Goal: Task Accomplishment & Management: Use online tool/utility

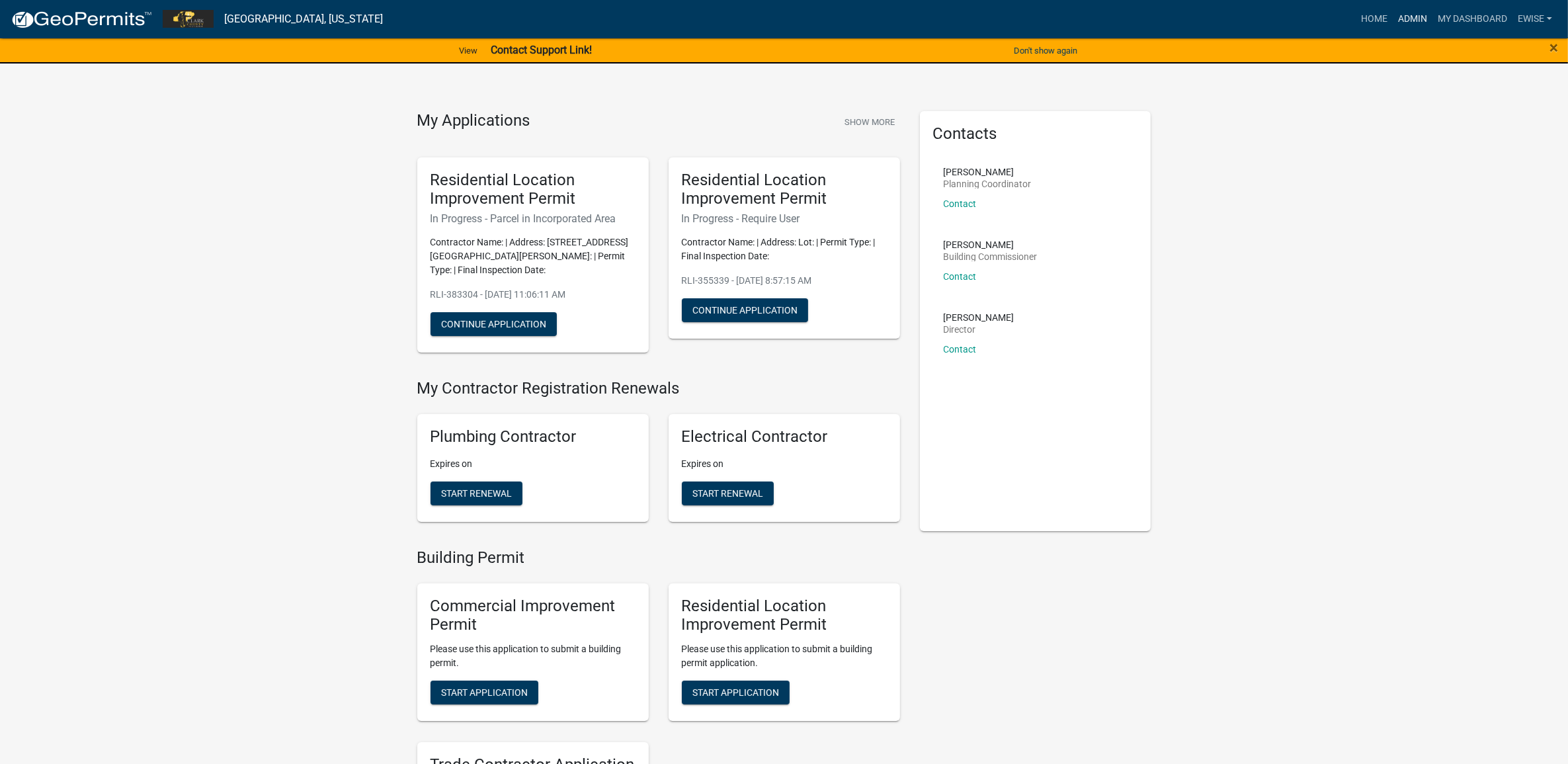
click at [1406, 10] on link "Admin" at bounding box center [1412, 19] width 40 height 25
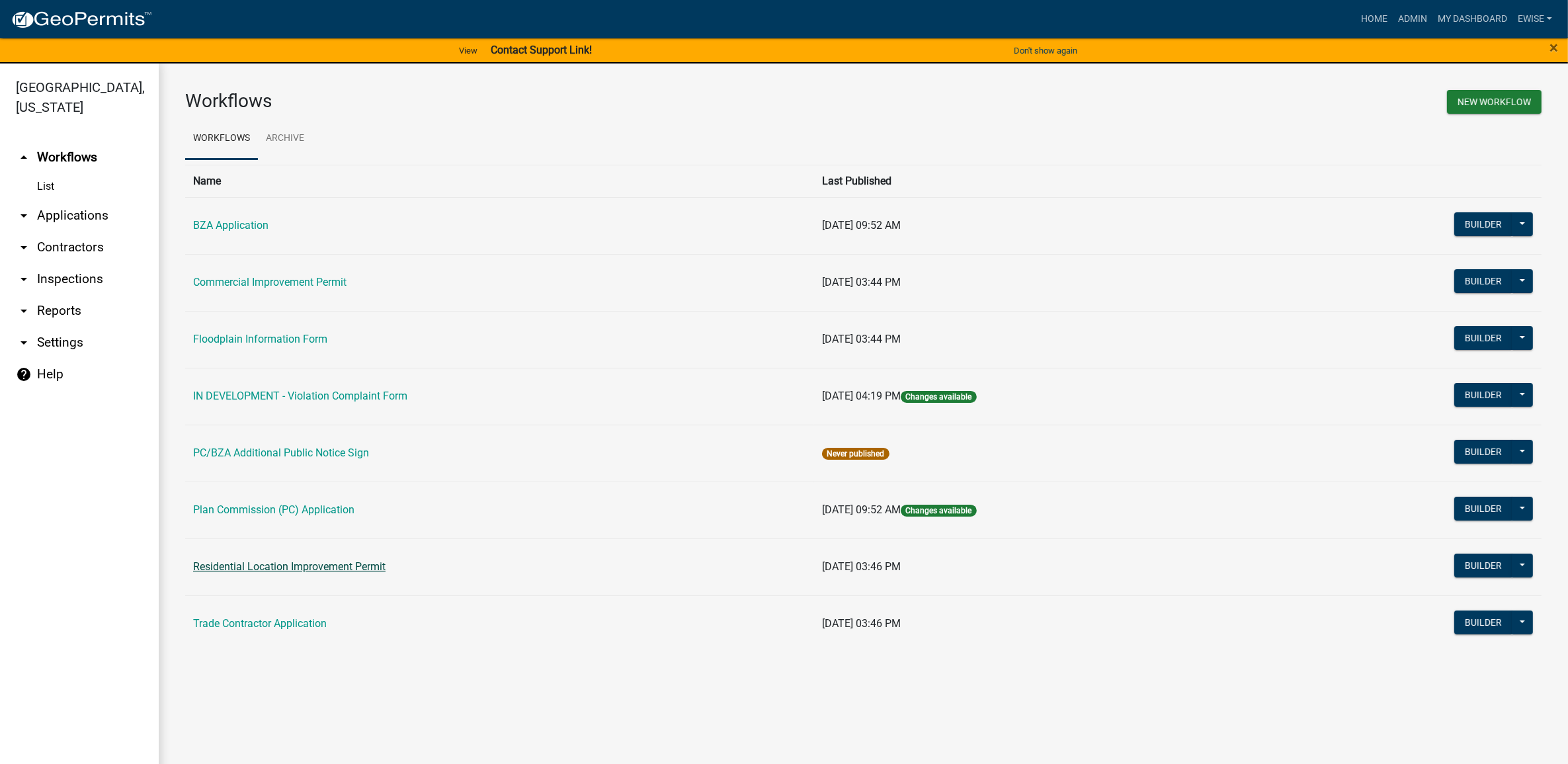
click at [303, 561] on link "Residential Location Improvement Permit" at bounding box center [289, 566] width 192 height 12
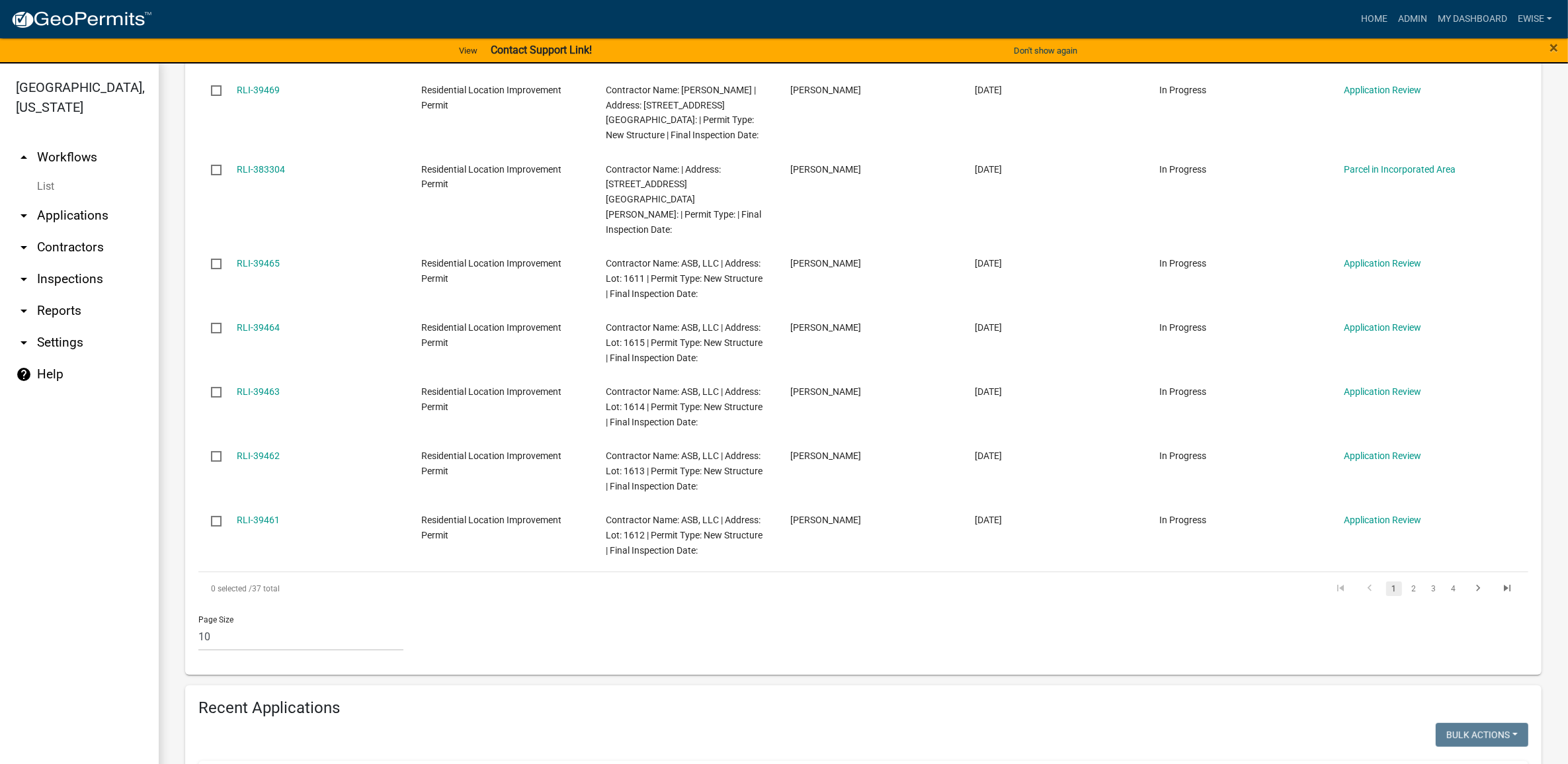
scroll to position [992, 0]
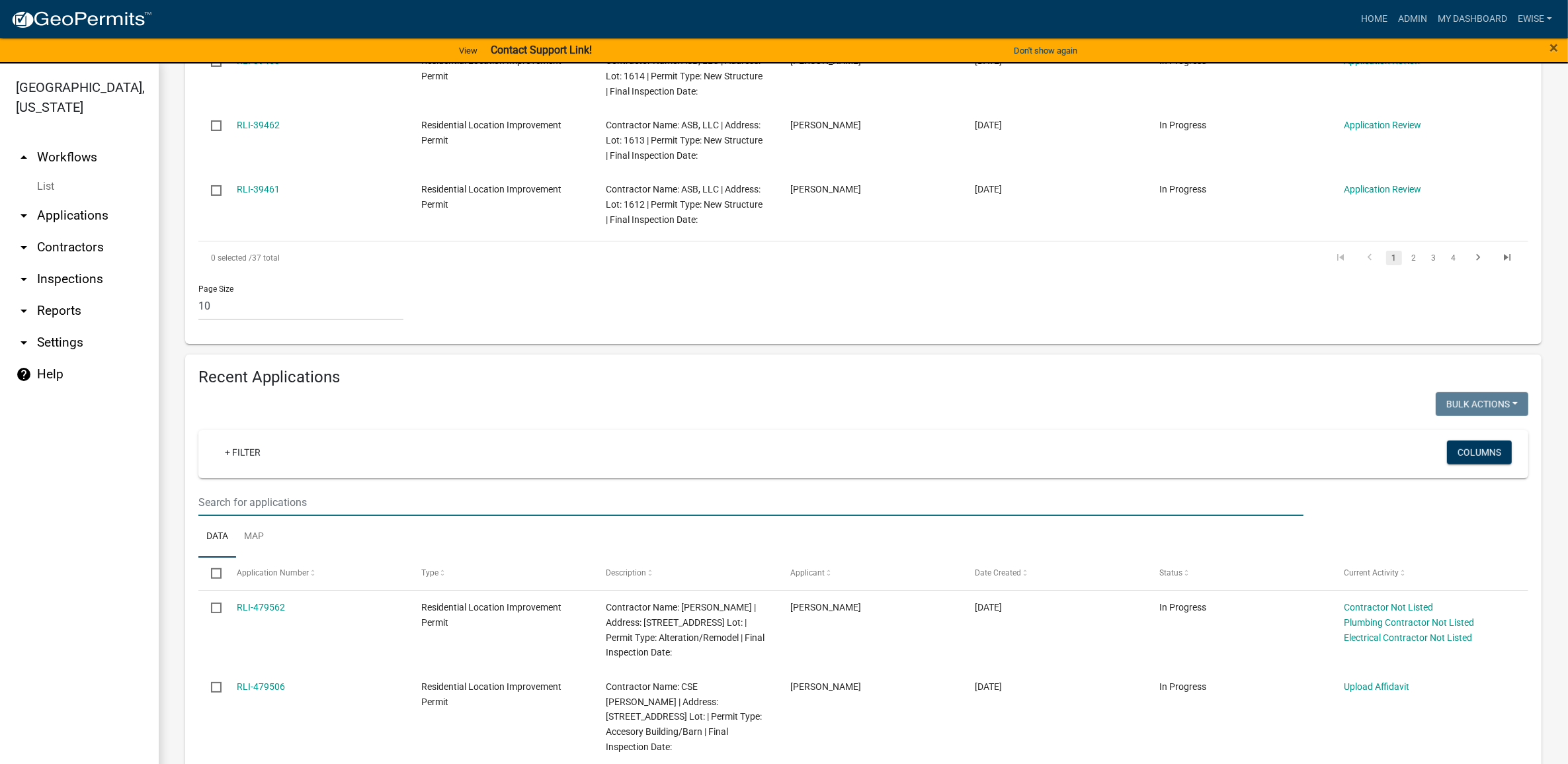
click at [385, 489] on input "text" at bounding box center [750, 502] width 1104 height 27
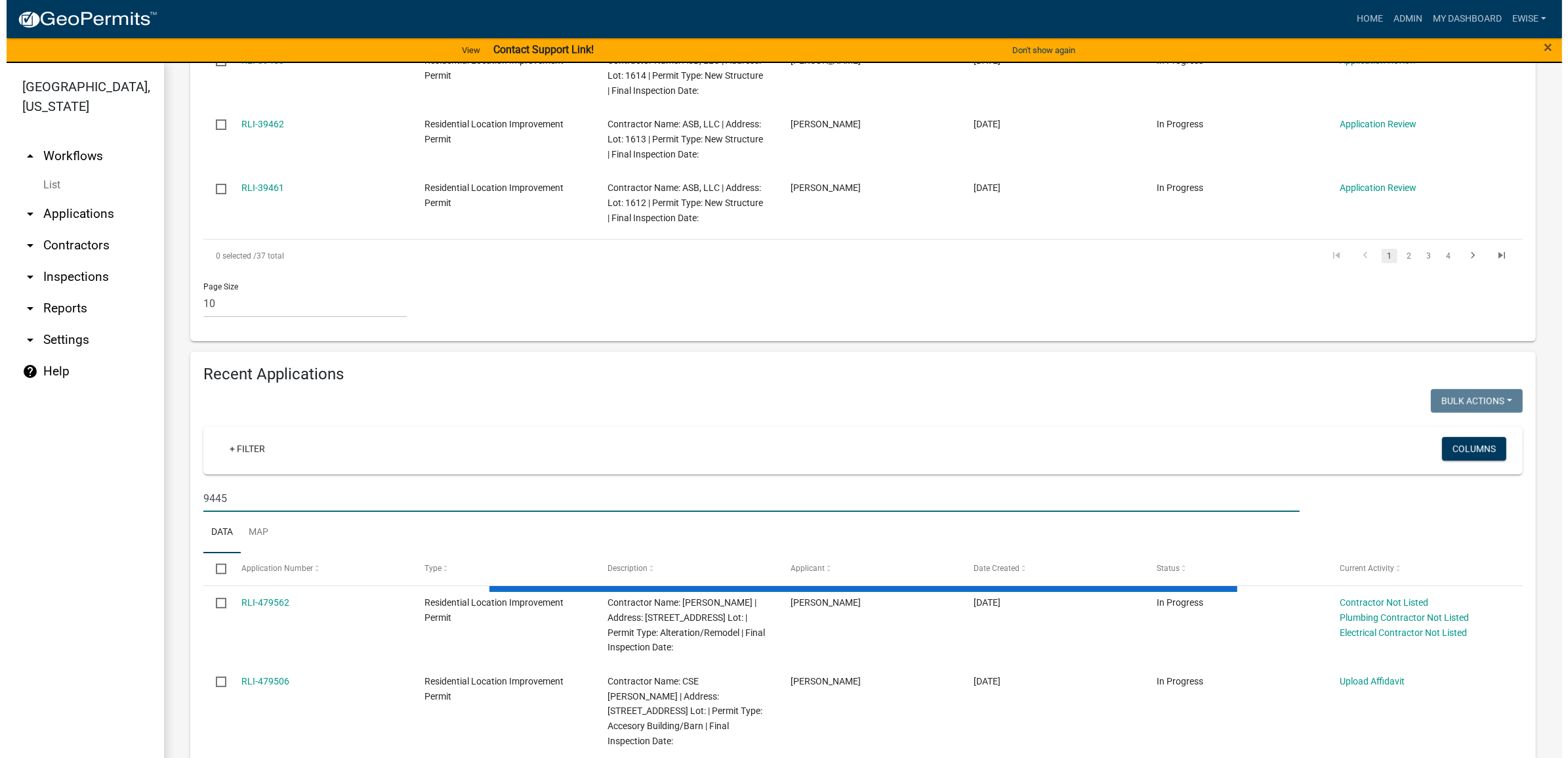
scroll to position [921, 0]
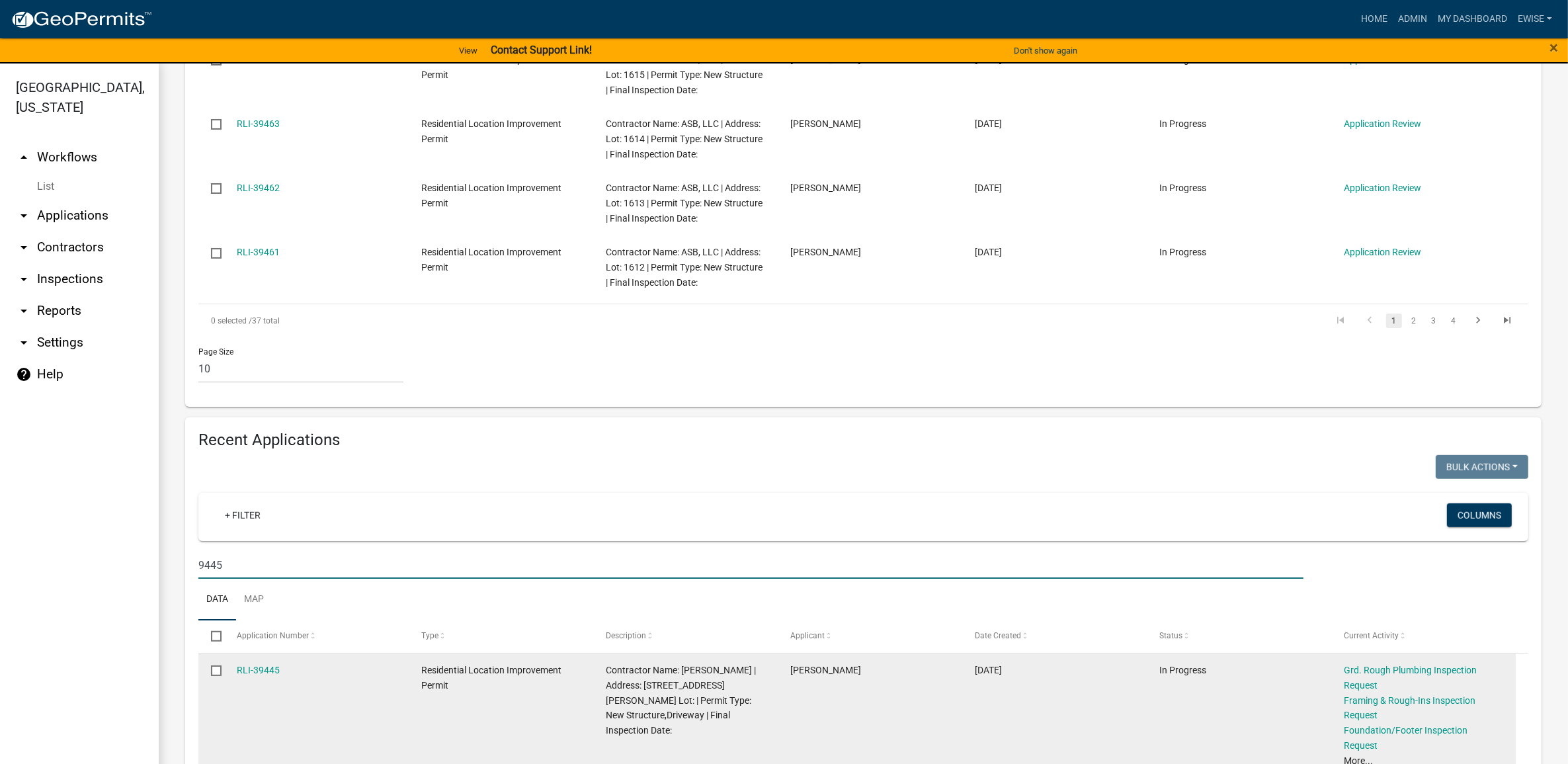
type input "9445"
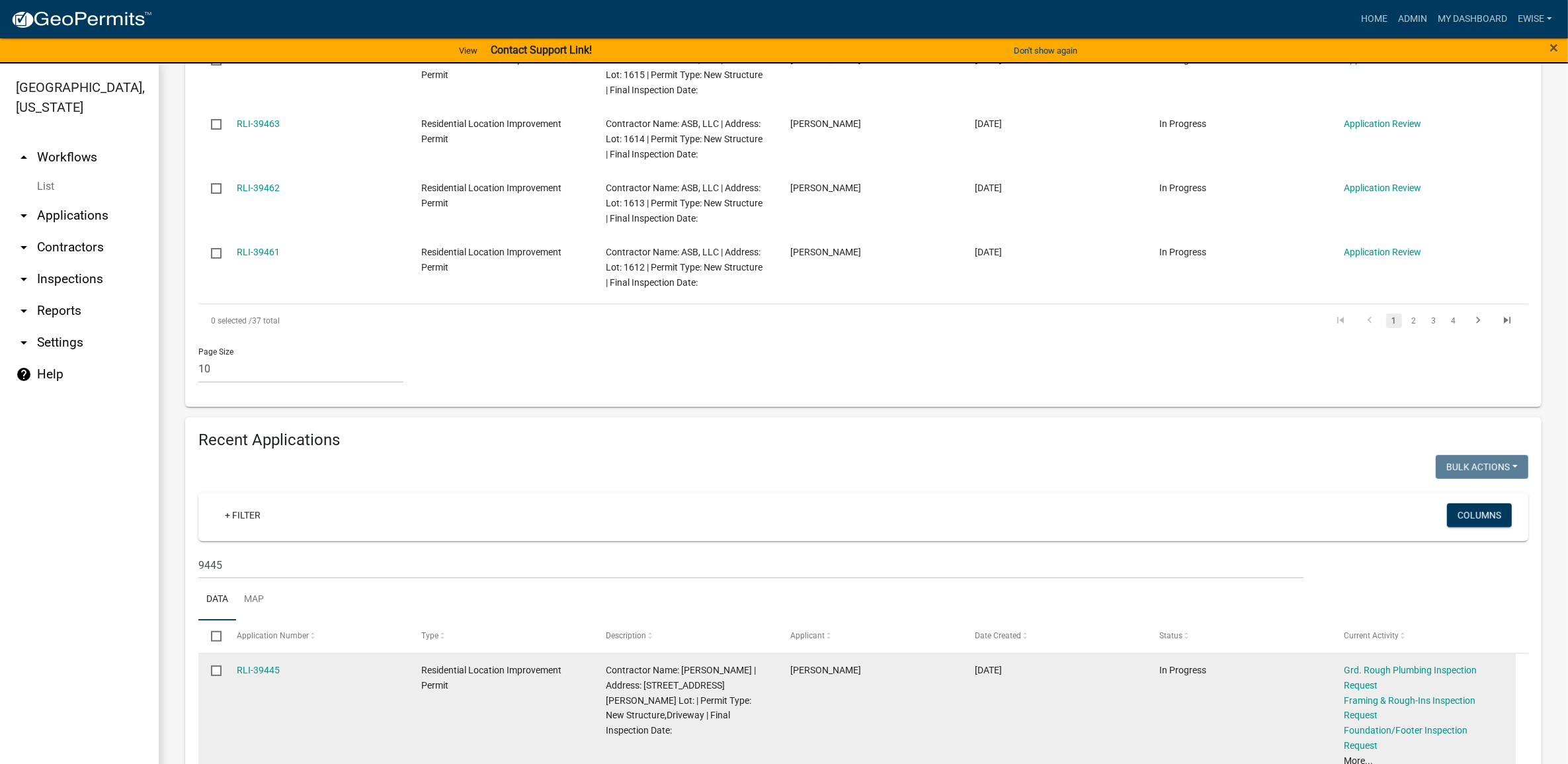
click at [278, 662] on div "RLI-39445" at bounding box center [315, 670] width 159 height 15
click at [261, 664] on link "RLI-39445" at bounding box center [258, 669] width 43 height 11
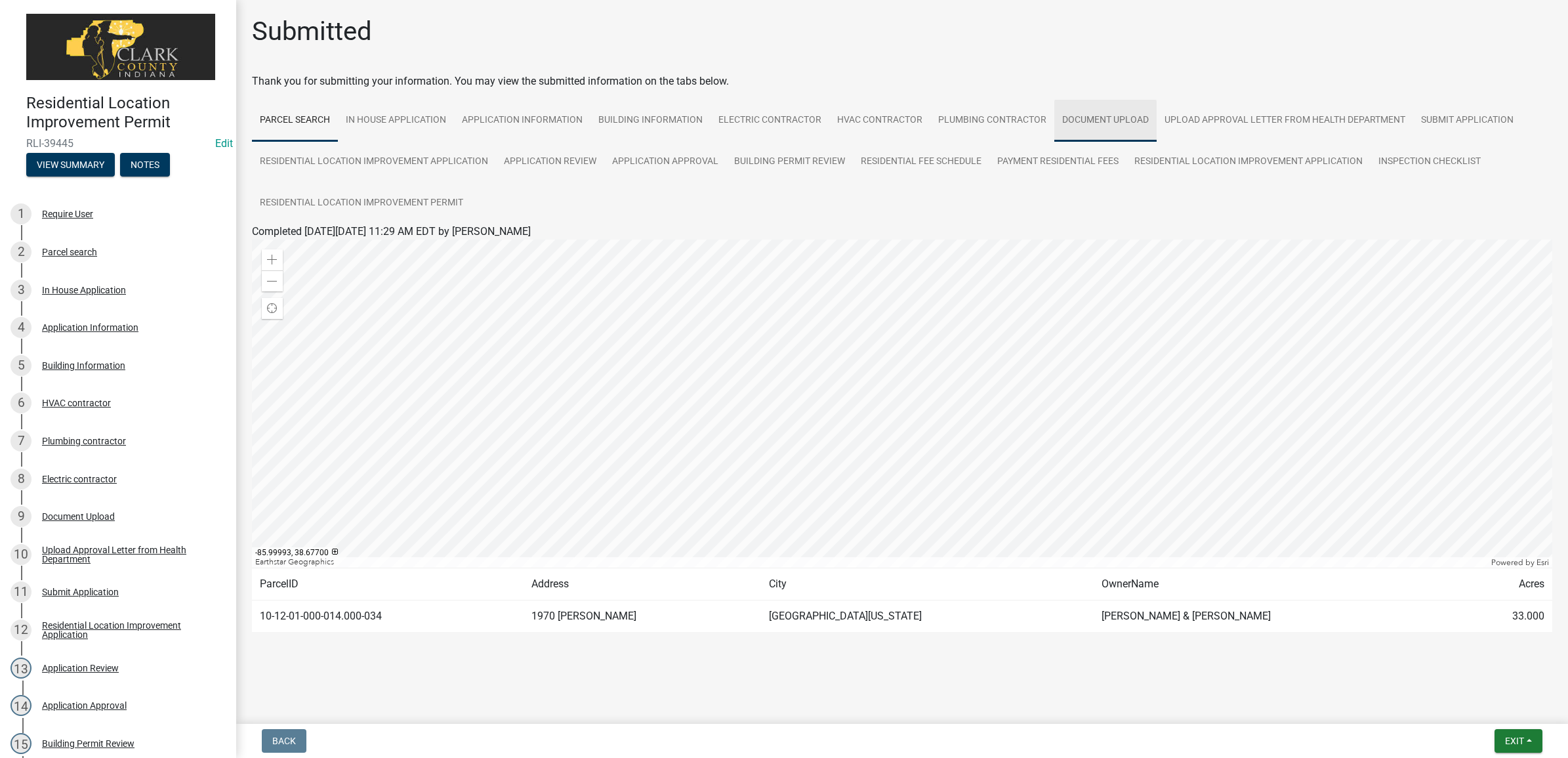
click at [1064, 119] on link "Document Upload" at bounding box center [1106, 121] width 102 height 42
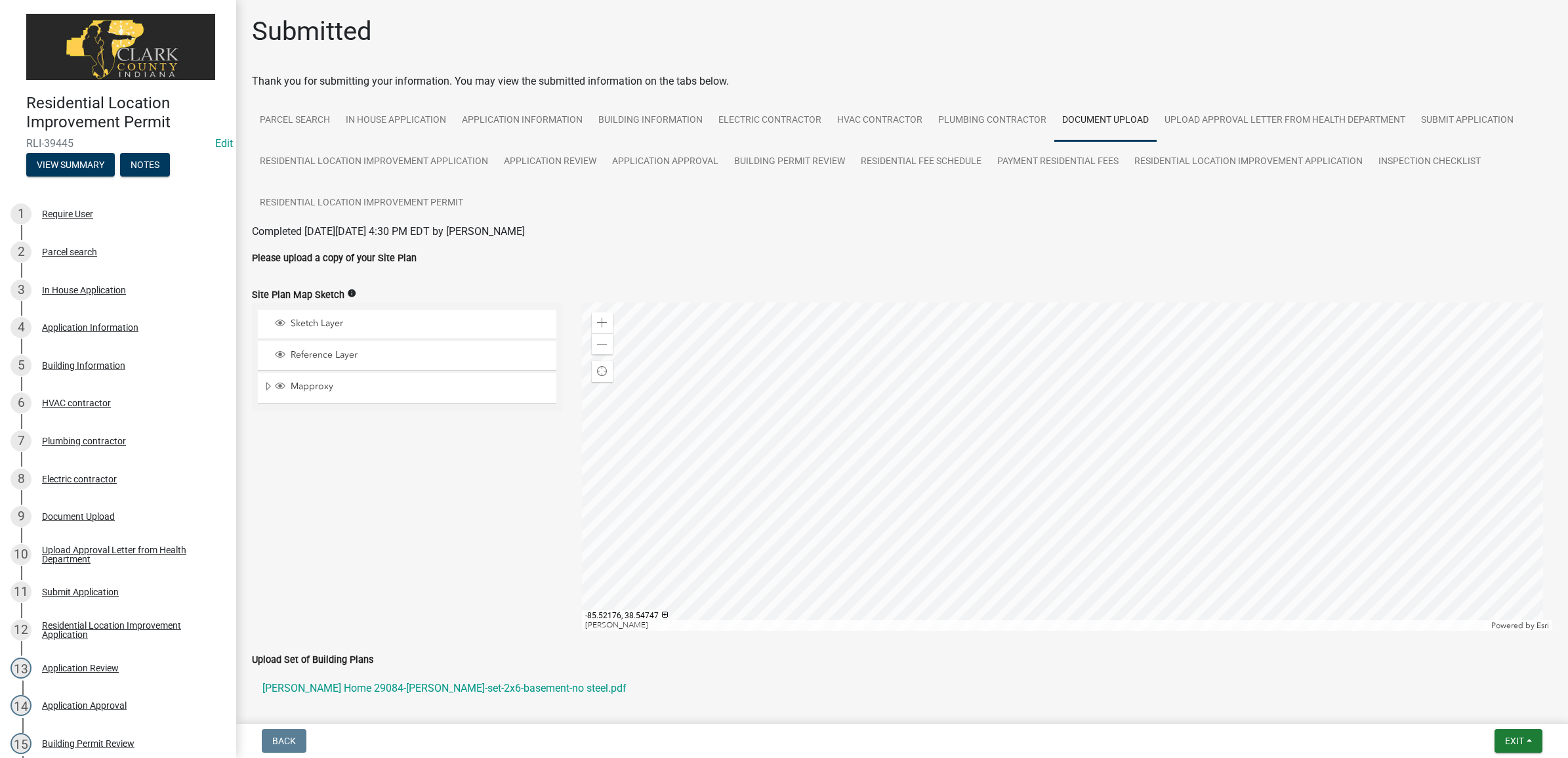
scroll to position [246, 0]
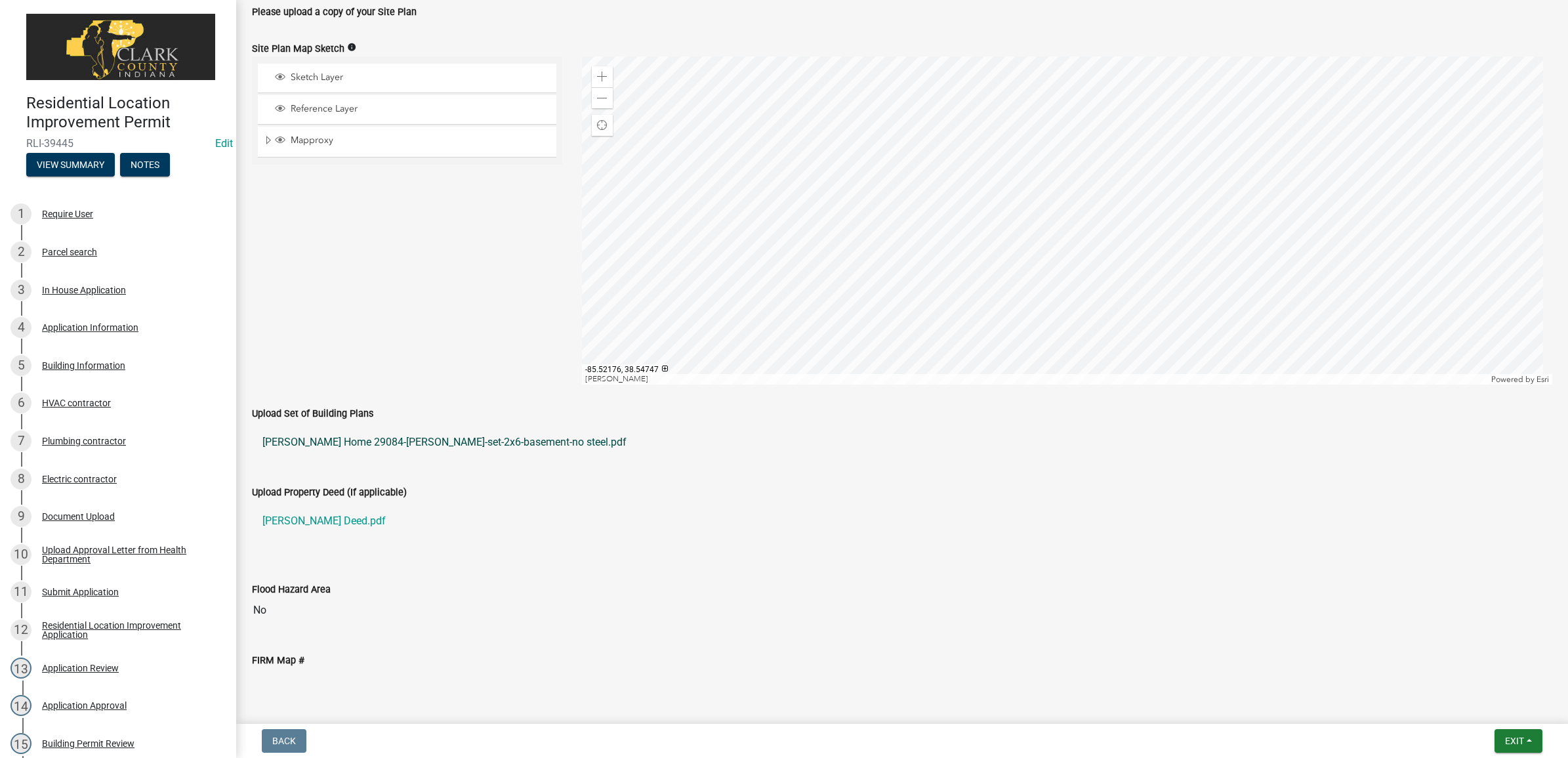
click at [372, 445] on link "[PERSON_NAME] Home 29084-[PERSON_NAME]-set-2x6-basement-no steel.pdf" at bounding box center [902, 442] width 1300 height 31
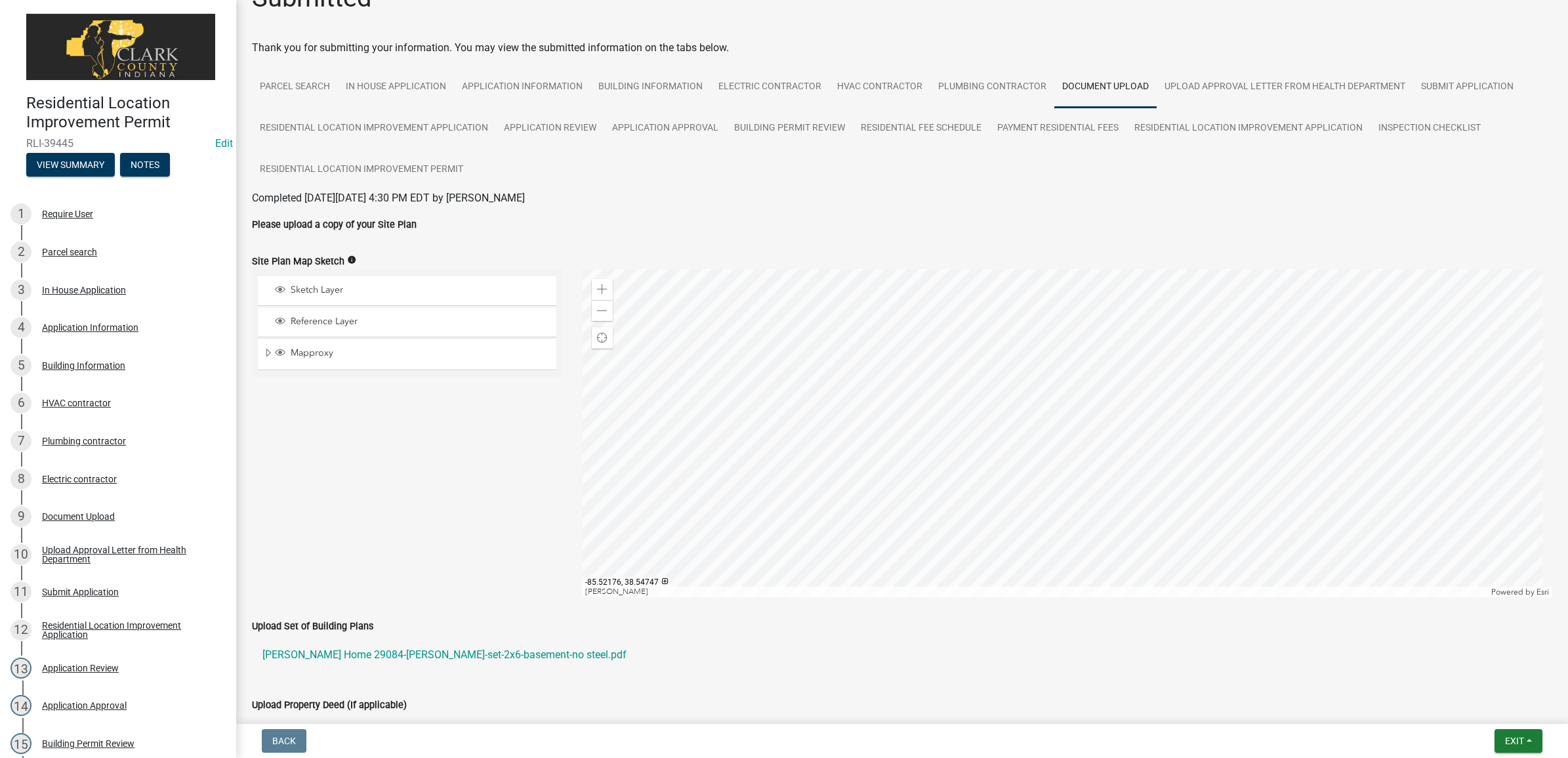
scroll to position [0, 0]
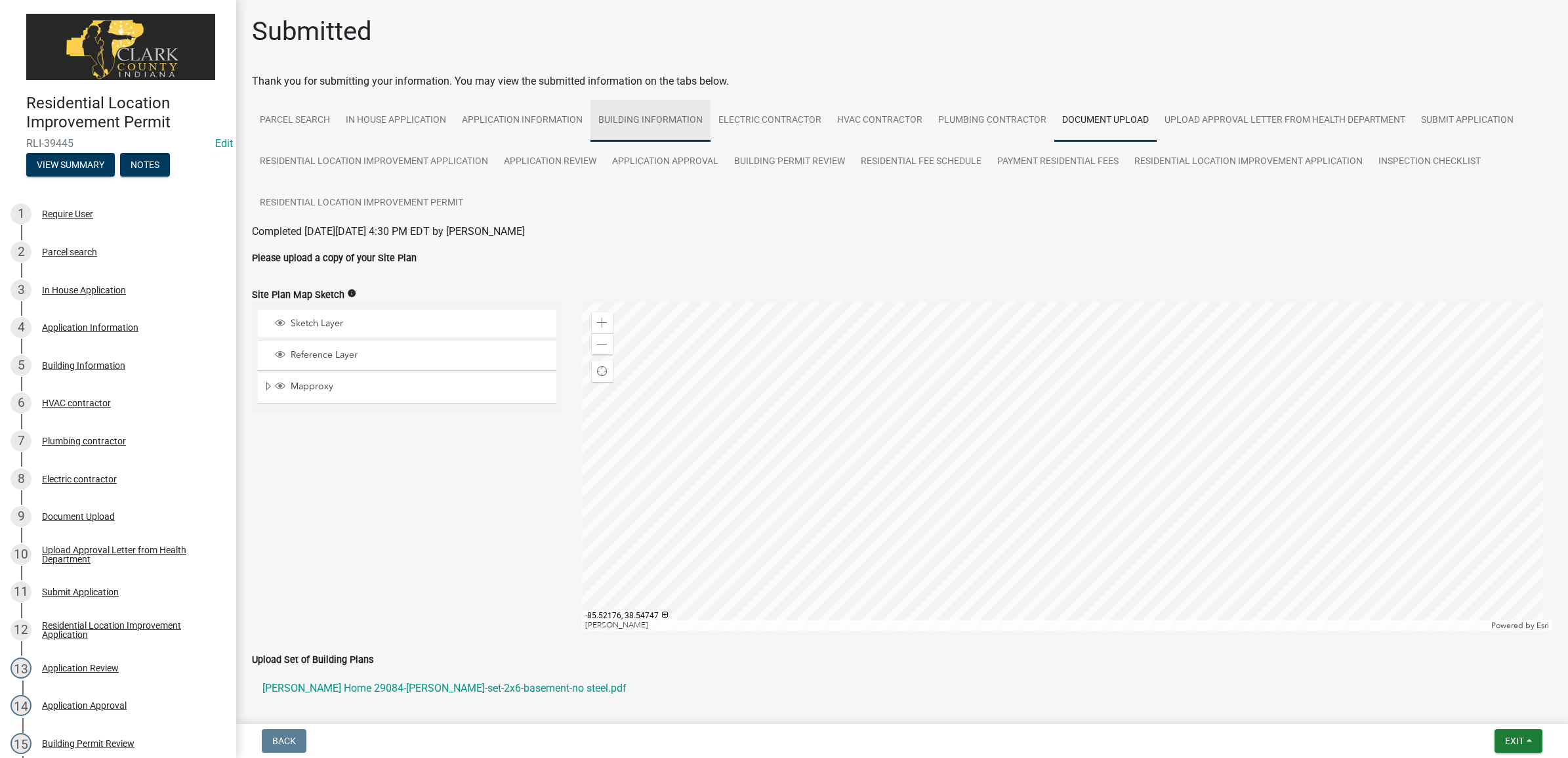
click at [647, 119] on link "Building Information" at bounding box center [650, 121] width 120 height 42
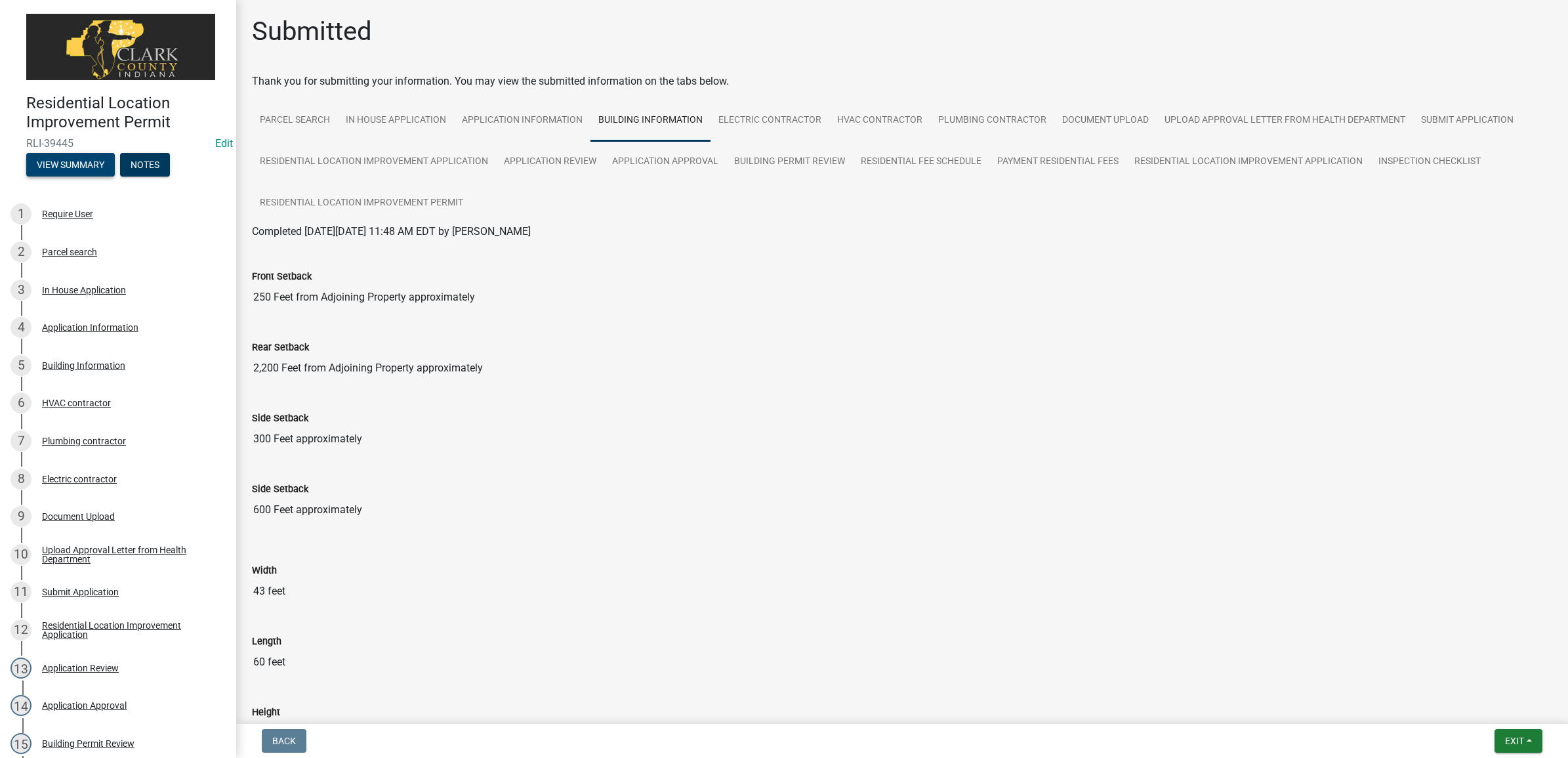
click at [92, 165] on button "View Summary" at bounding box center [70, 164] width 88 height 24
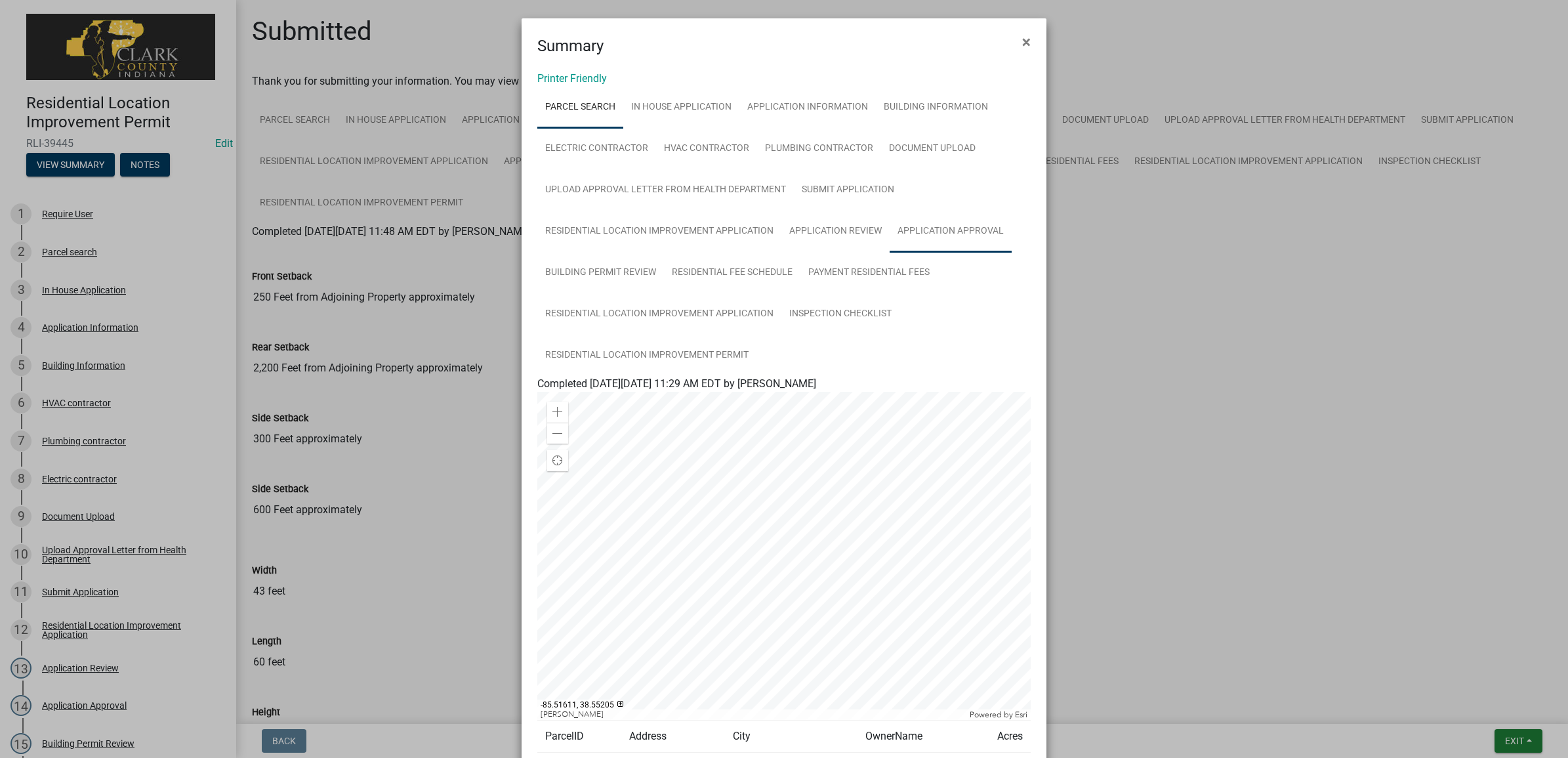
click at [943, 223] on link "Application Approval" at bounding box center [950, 231] width 122 height 42
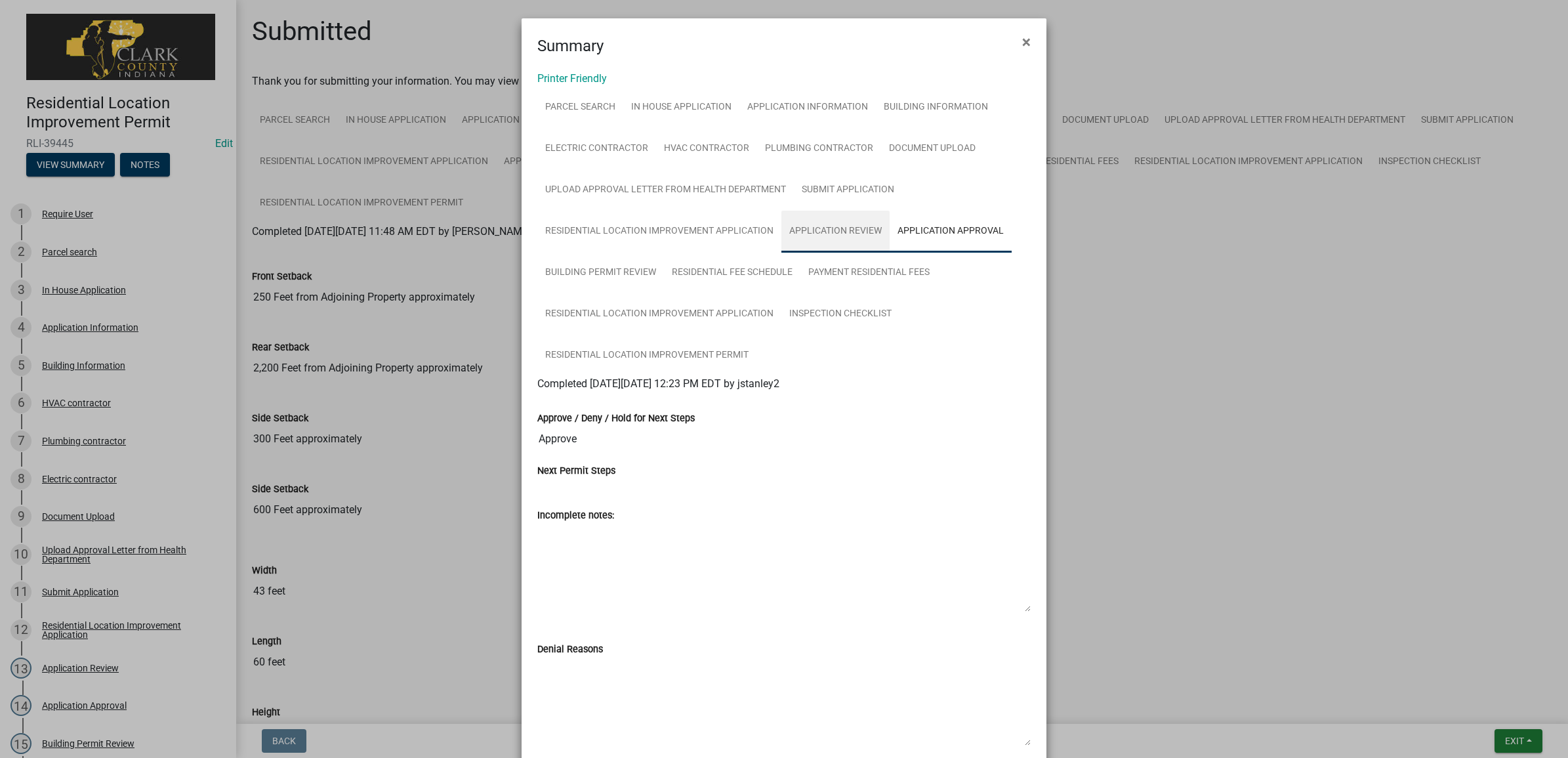
click at [850, 231] on link "Application Review" at bounding box center [835, 231] width 108 height 42
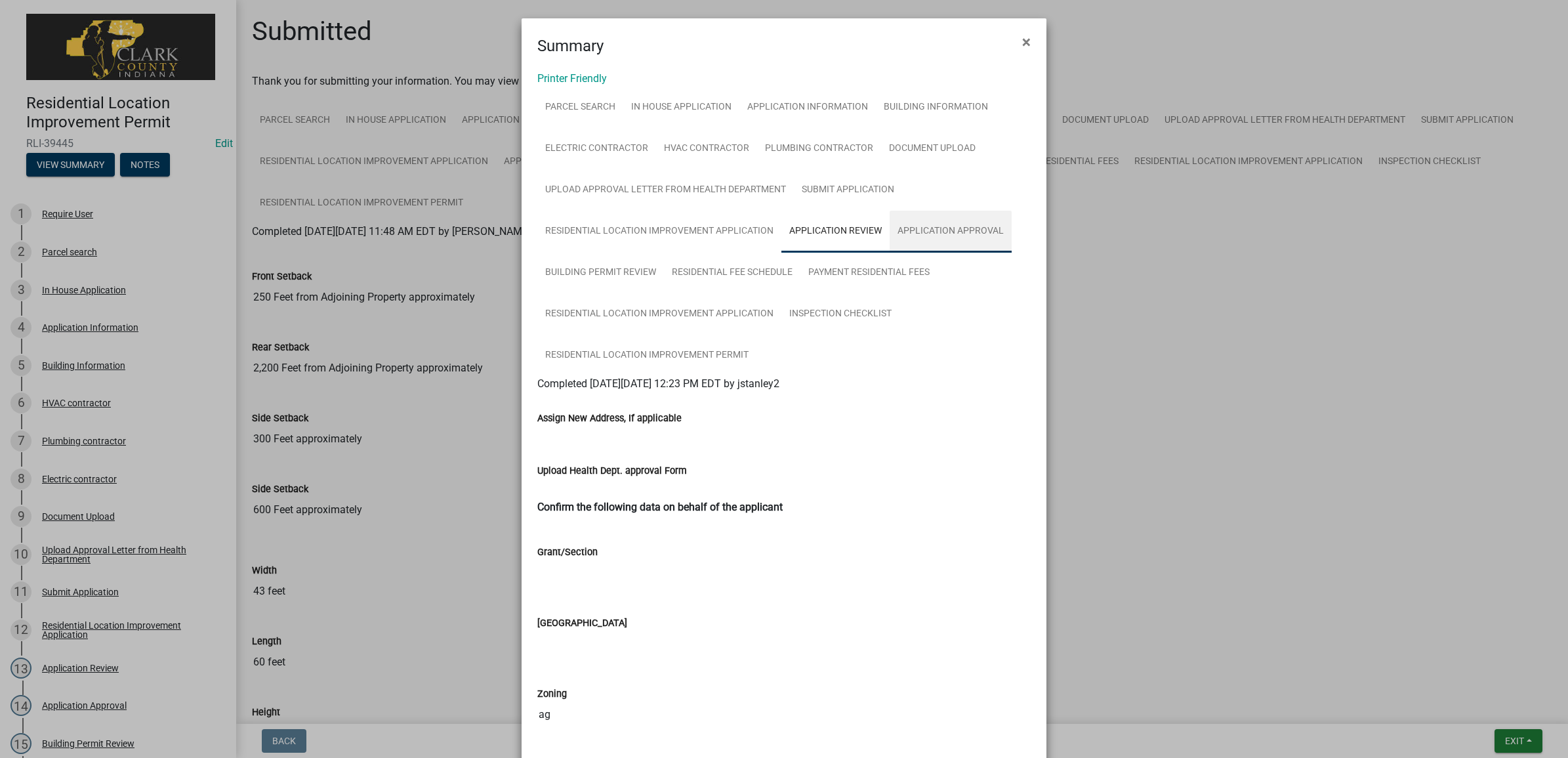
click at [927, 238] on link "Application Approval" at bounding box center [950, 231] width 122 height 42
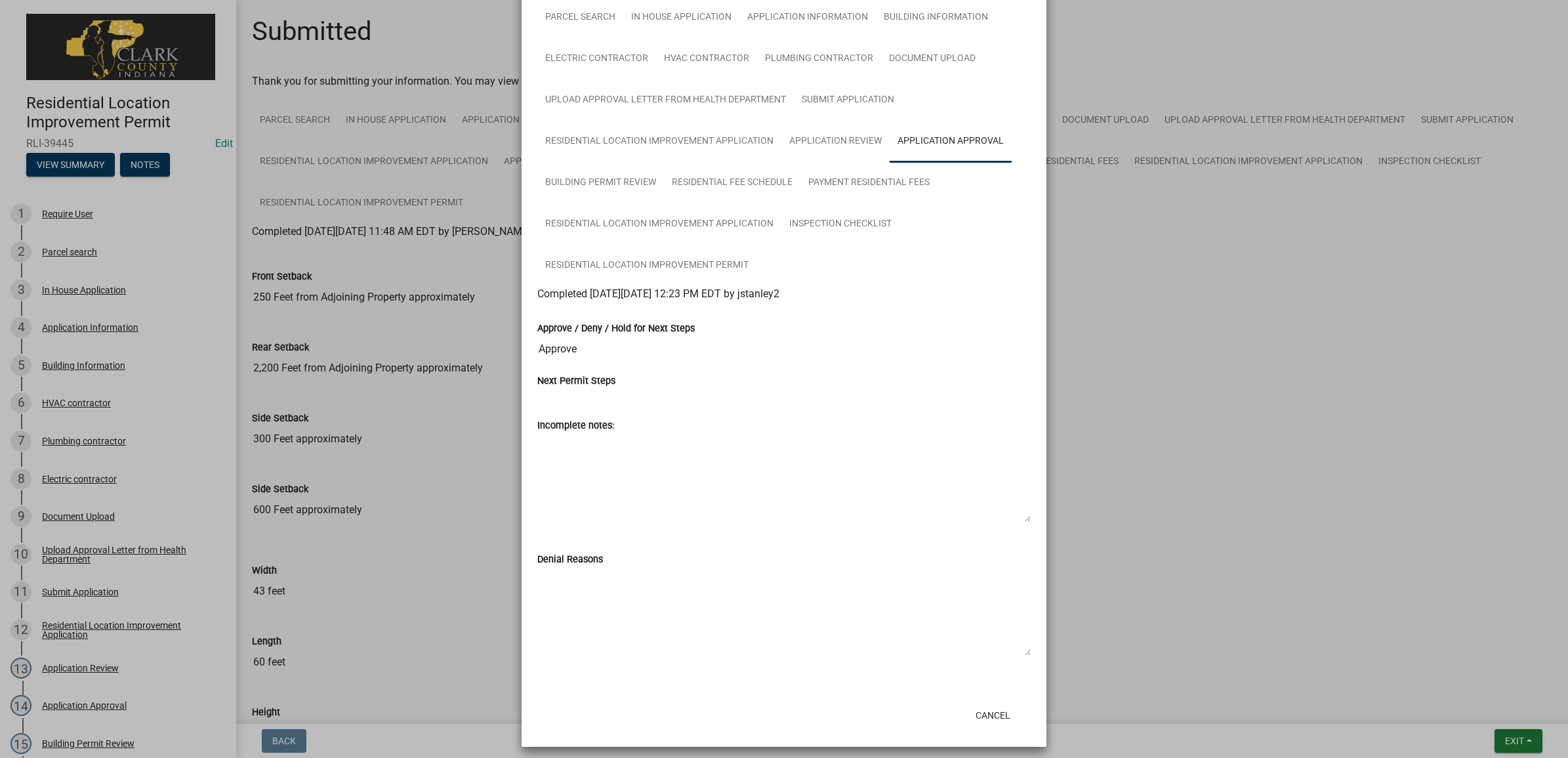
scroll to position [95, 0]
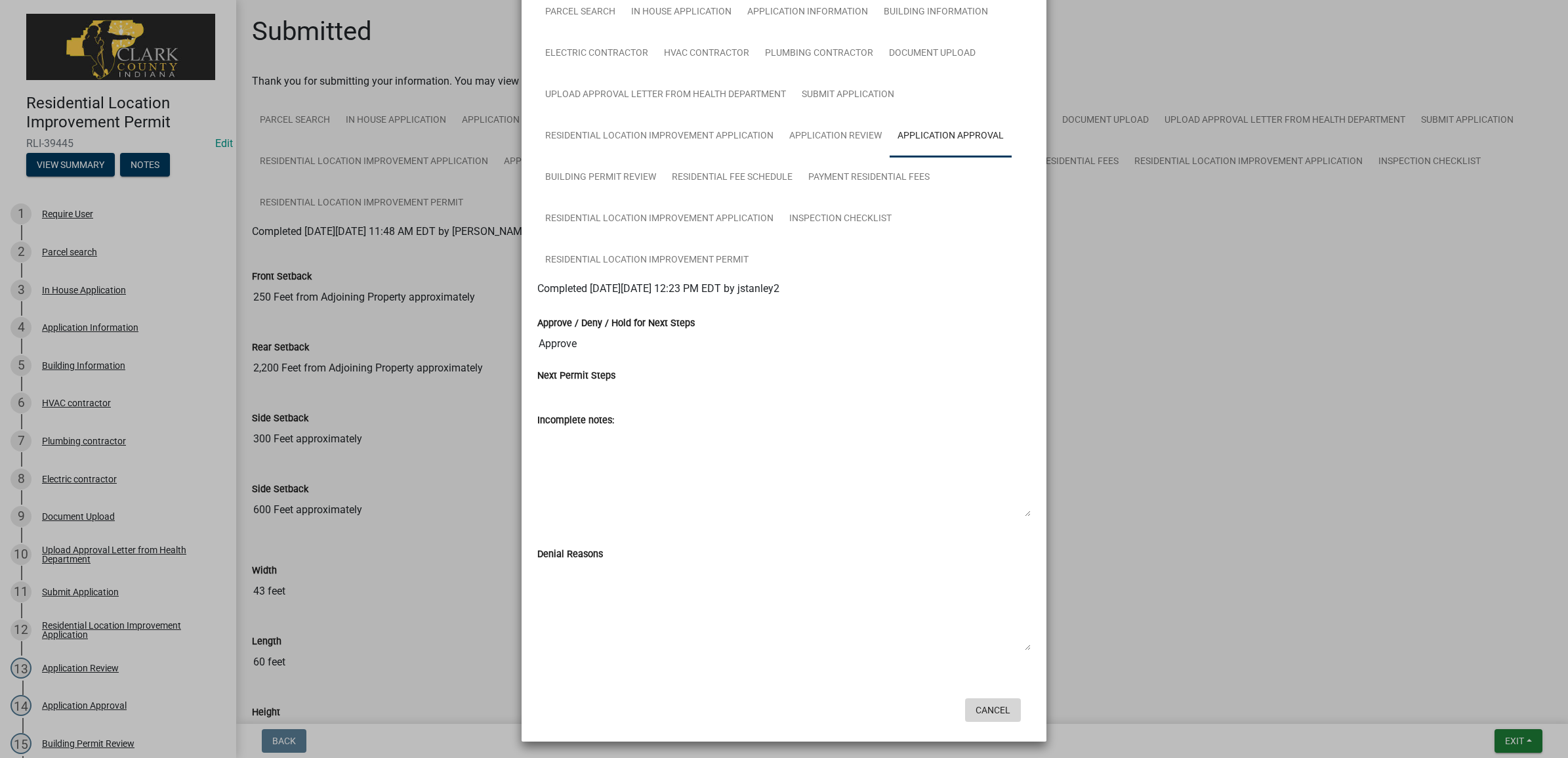
click at [984, 703] on button "Cancel" at bounding box center [993, 709] width 56 height 24
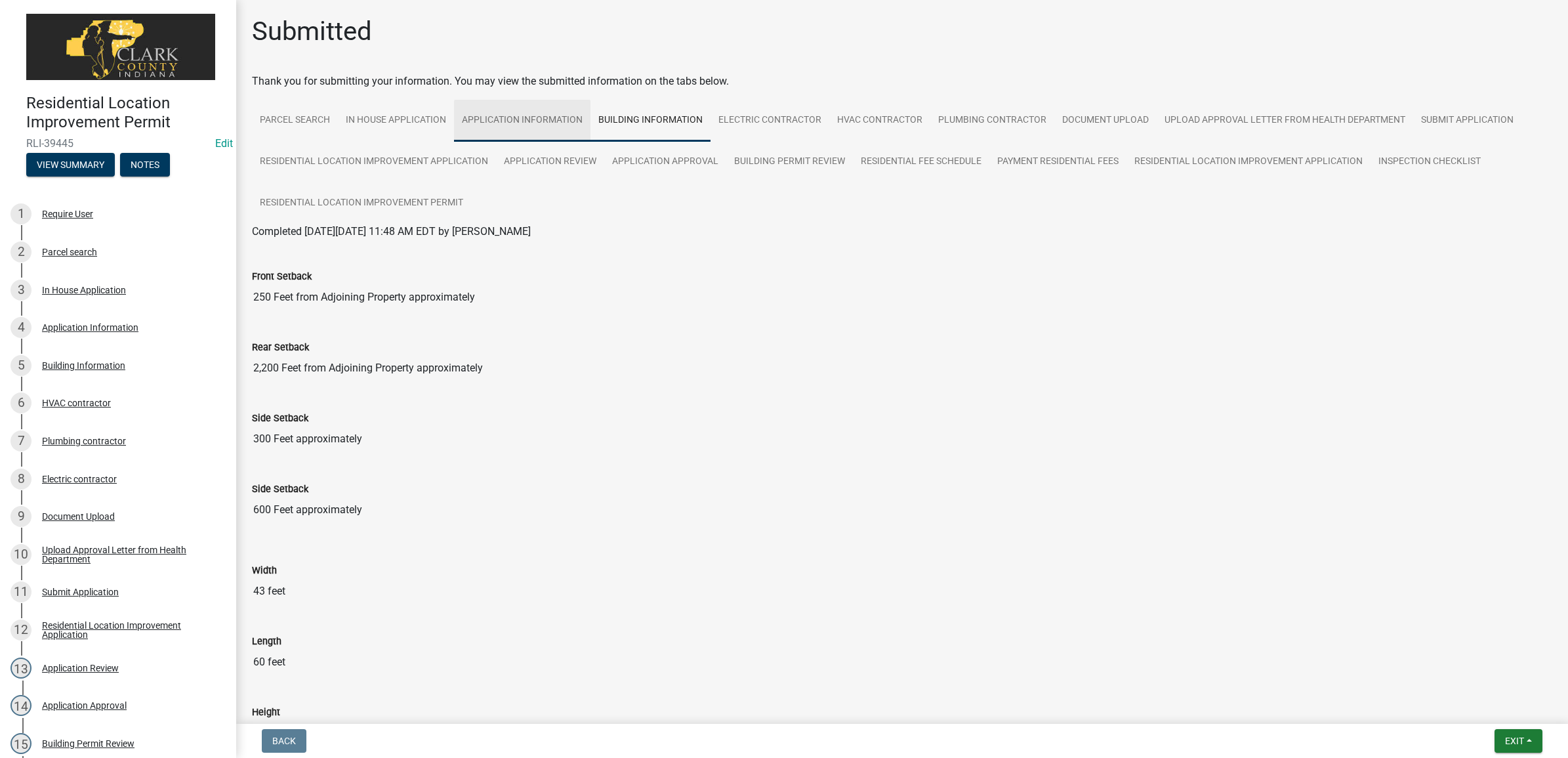
click at [532, 125] on link "Application Information" at bounding box center [522, 121] width 136 height 42
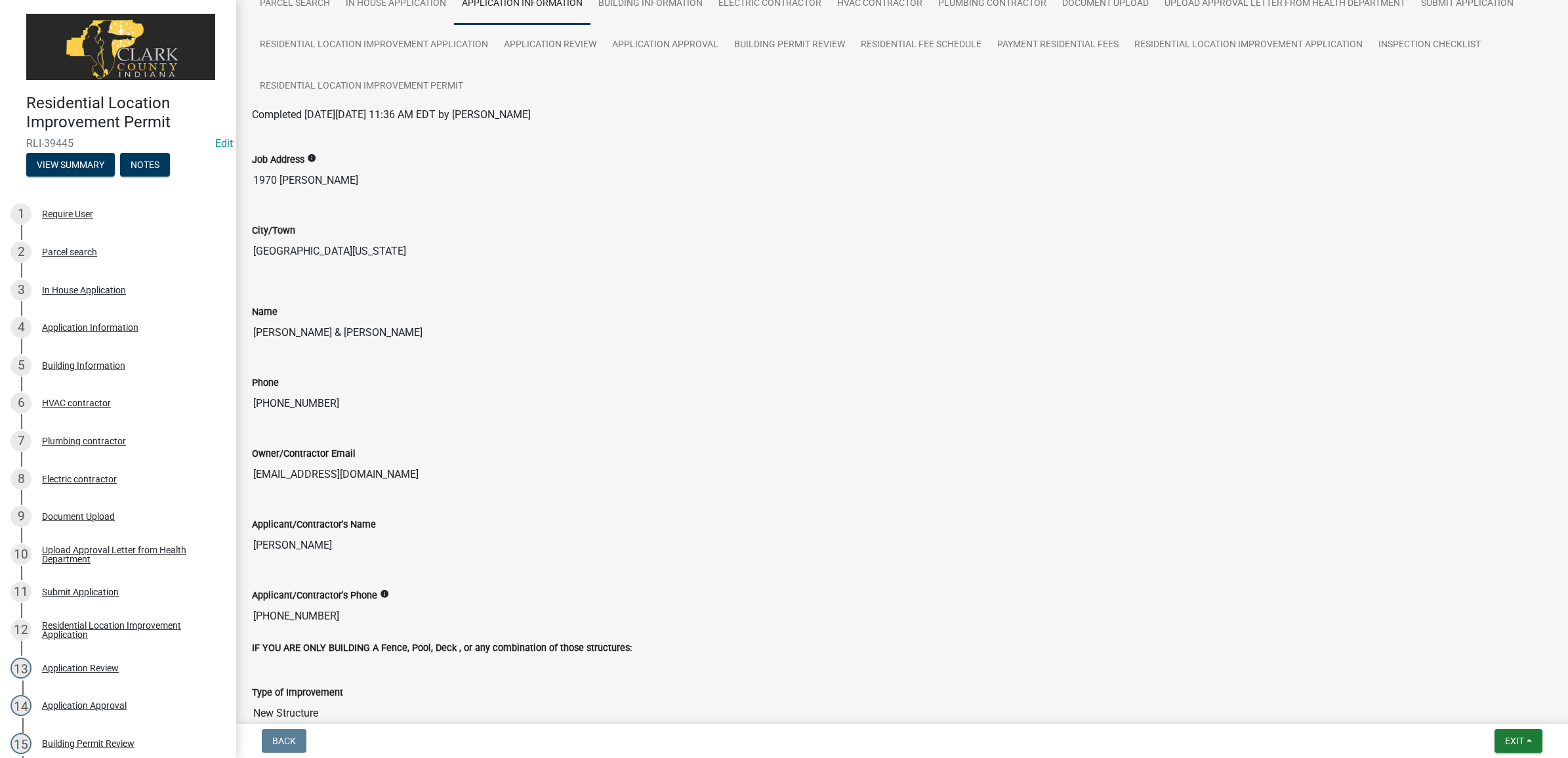
scroll to position [0, 0]
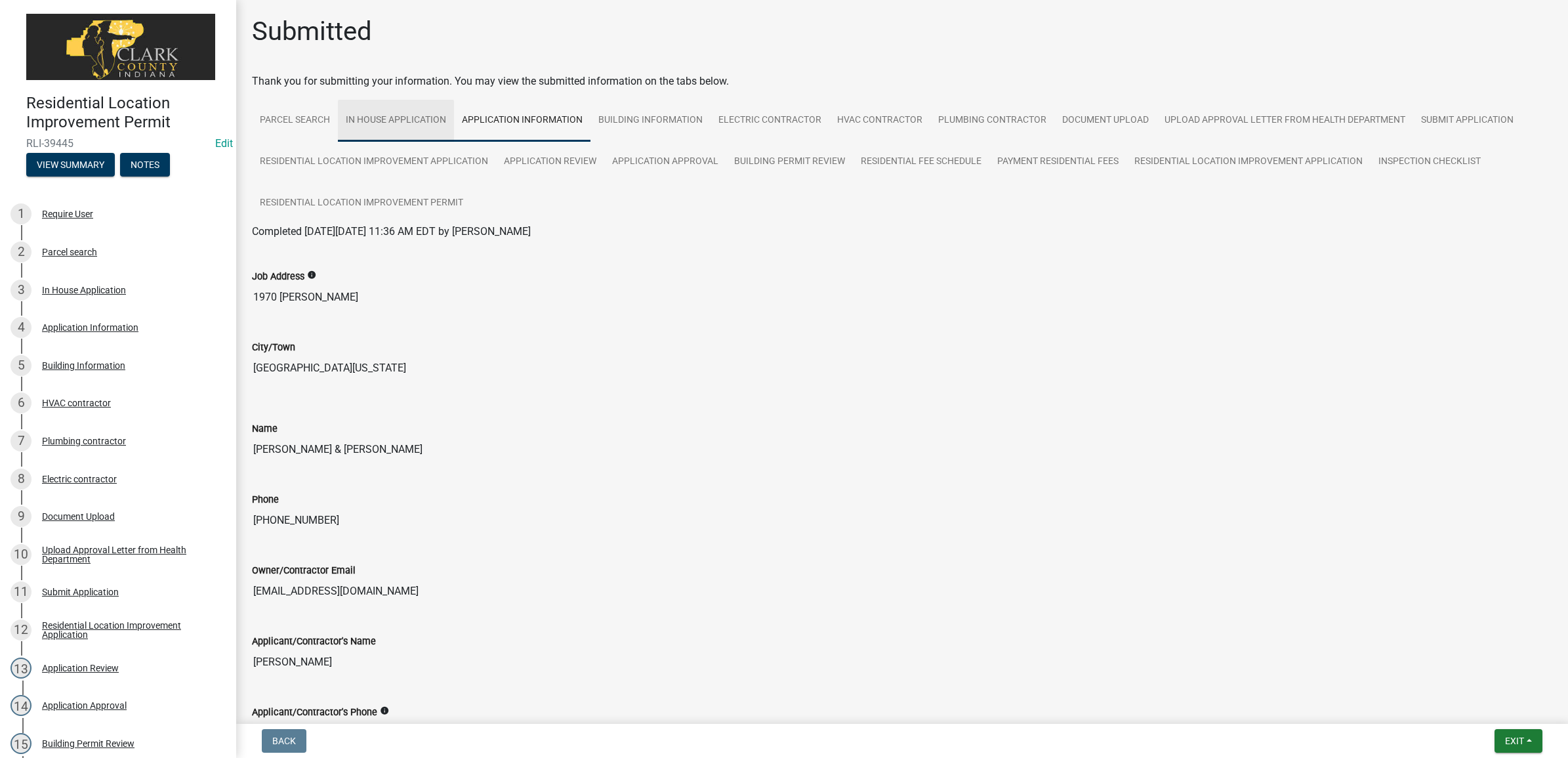
click at [372, 120] on link "In House Application" at bounding box center [396, 121] width 116 height 42
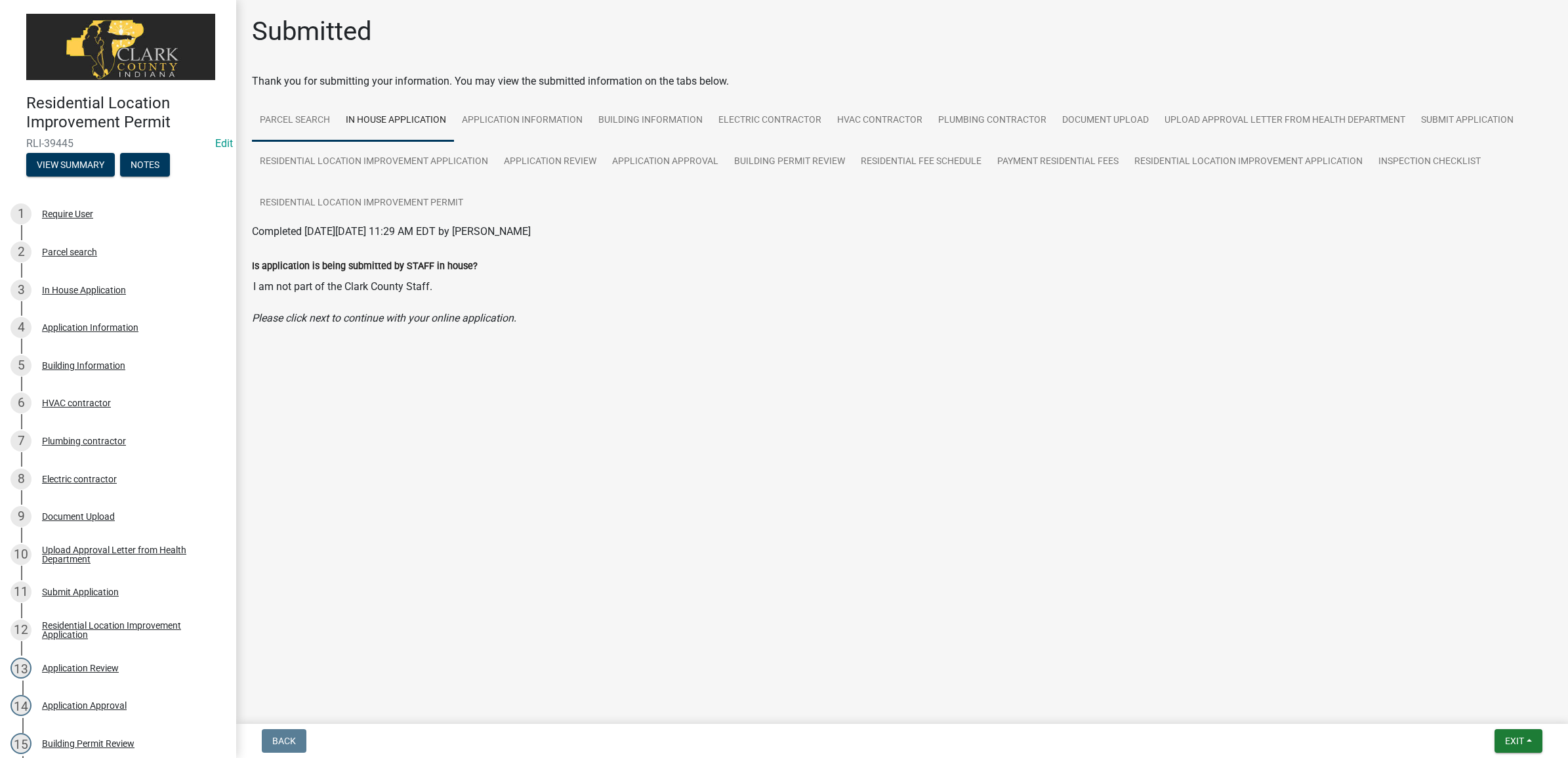
click at [320, 118] on link "Parcel search" at bounding box center [295, 121] width 86 height 42
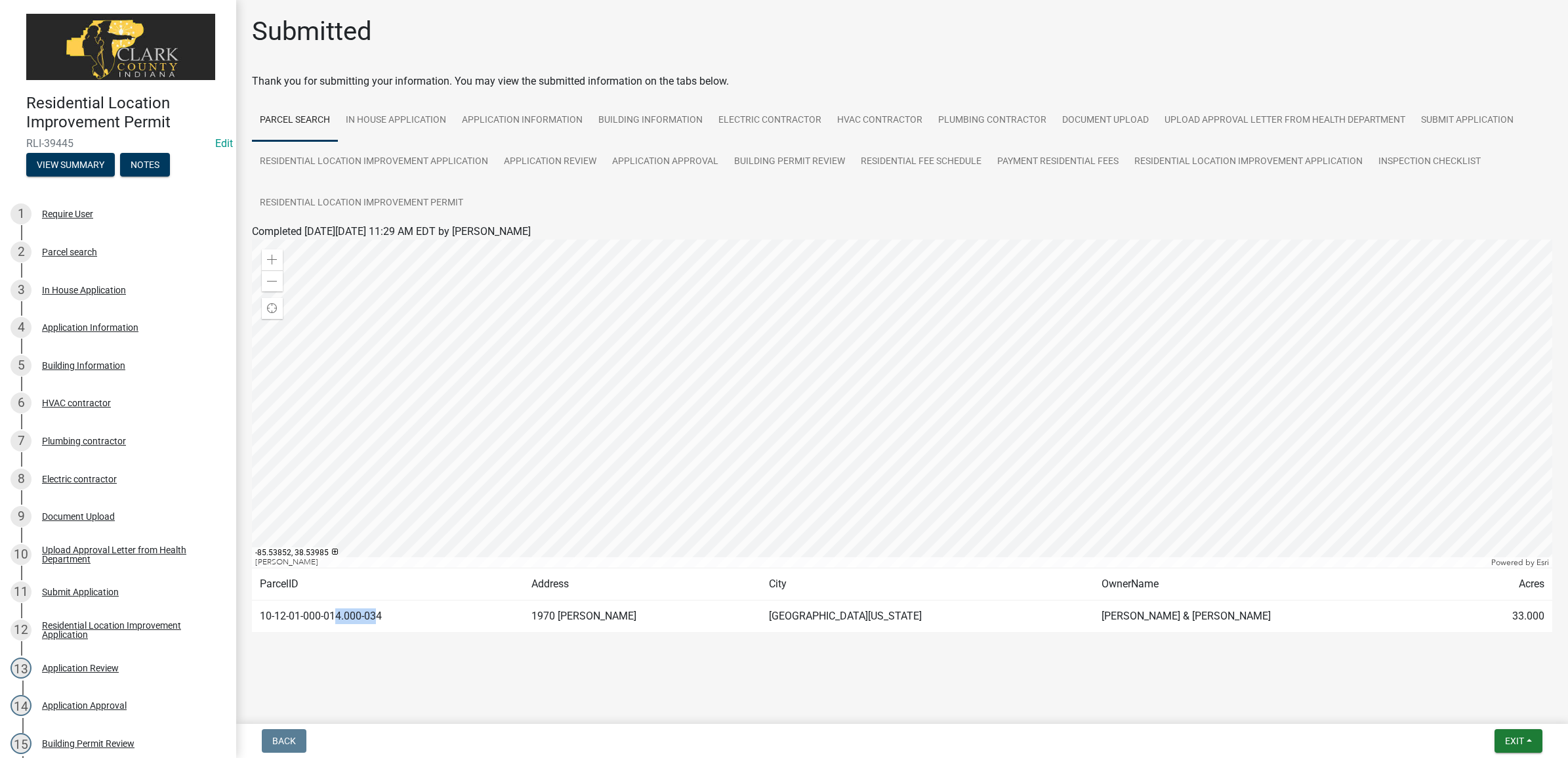
drag, startPoint x: 379, startPoint y: 612, endPoint x: 339, endPoint y: 608, distance: 40.2
click at [339, 608] on td "10-12-01-000-014.000-034" at bounding box center [387, 616] width 272 height 32
drag, startPoint x: 339, startPoint y: 608, endPoint x: 394, endPoint y: 609, distance: 55.0
click at [394, 609] on td "10-12-01-000-014.000-034" at bounding box center [387, 616] width 272 height 32
drag, startPoint x: 388, startPoint y: 612, endPoint x: 259, endPoint y: 611, distance: 129.0
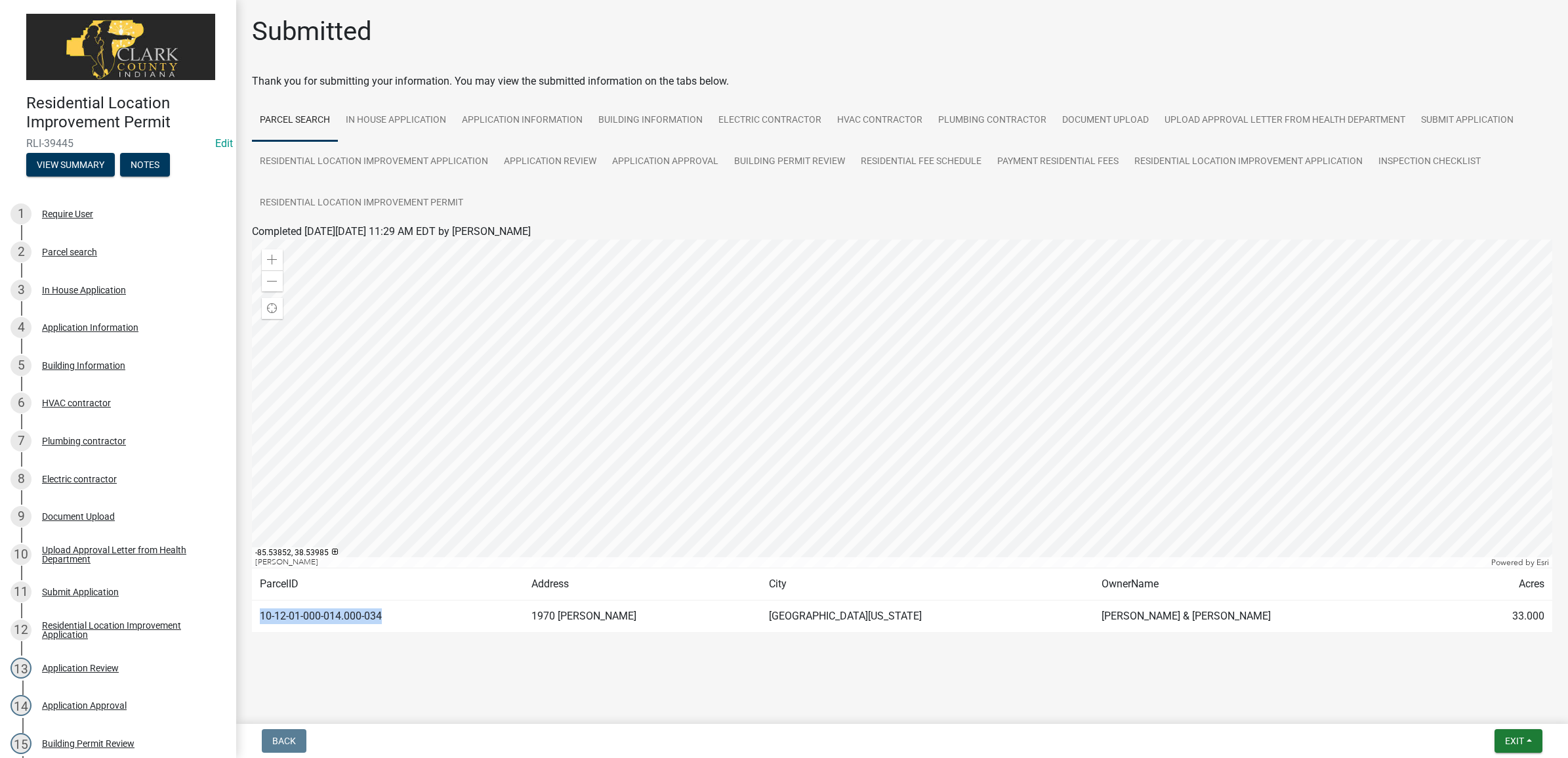
click at [259, 611] on td "10-12-01-000-014.000-034" at bounding box center [387, 616] width 272 height 32
drag, startPoint x: 259, startPoint y: 611, endPoint x: 279, endPoint y: 614, distance: 20.2
copy td "10-12-01-000-014.000-034"
